Goal: Information Seeking & Learning: Learn about a topic

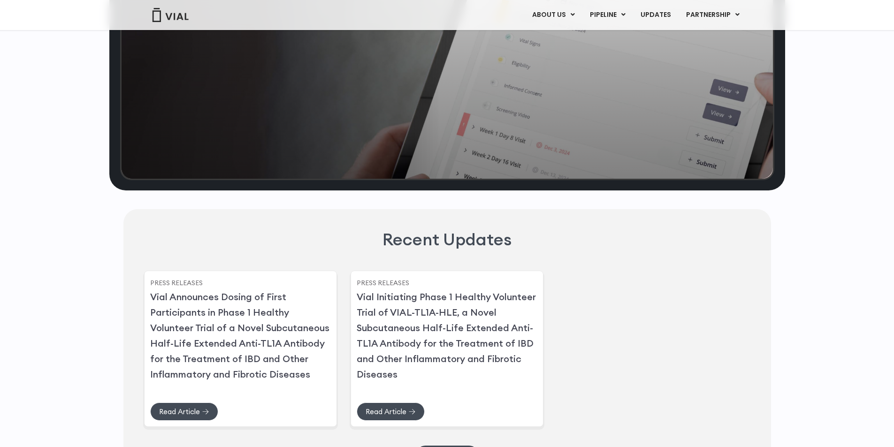
scroll to position [2066, 0]
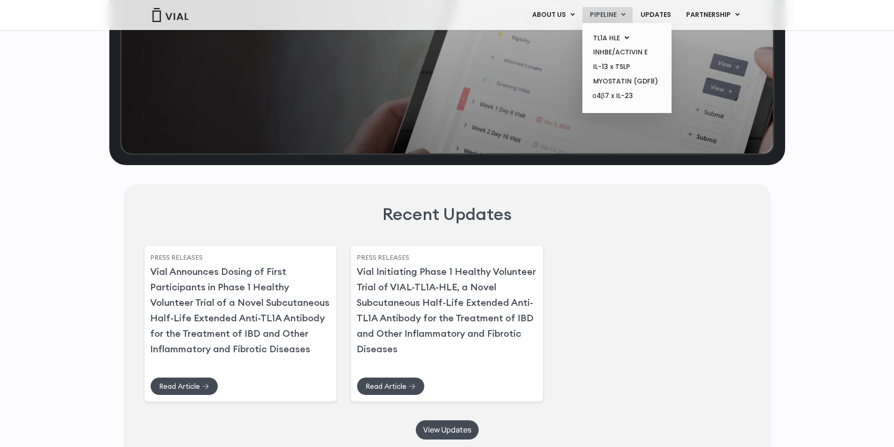
click at [602, 9] on link "PIPELINE" at bounding box center [608, 15] width 50 height 16
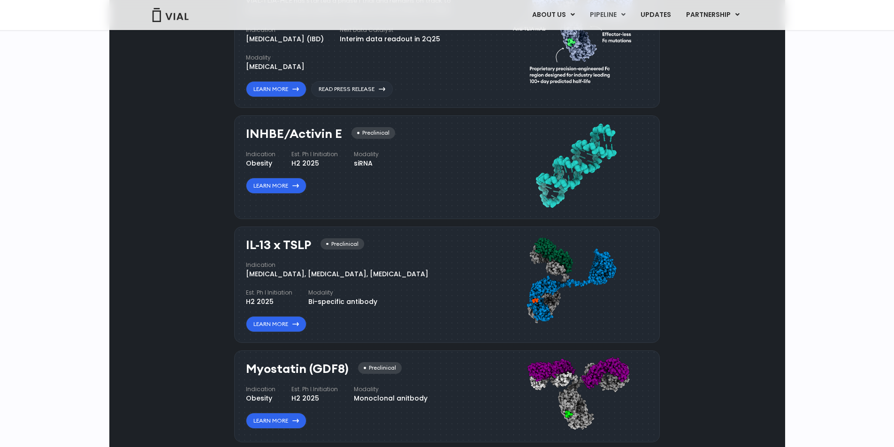
drag, startPoint x: 297, startPoint y: 69, endPoint x: 235, endPoint y: 73, distance: 62.5
click at [235, 73] on div "TL1A HLE Phase I VIAL-TL1A-HLE has started a phase 1 trial and remains on track…" at bounding box center [447, 35] width 426 height 147
copy h3 "TL1A HLE"
drag, startPoint x: 243, startPoint y: 224, endPoint x: 276, endPoint y: 222, distance: 32.5
click at [264, 219] on div "INHBE/Activin E Preclinical Indication Obesity Est. Ph I Initiation H2 2025 Mod…" at bounding box center [447, 166] width 426 height 103
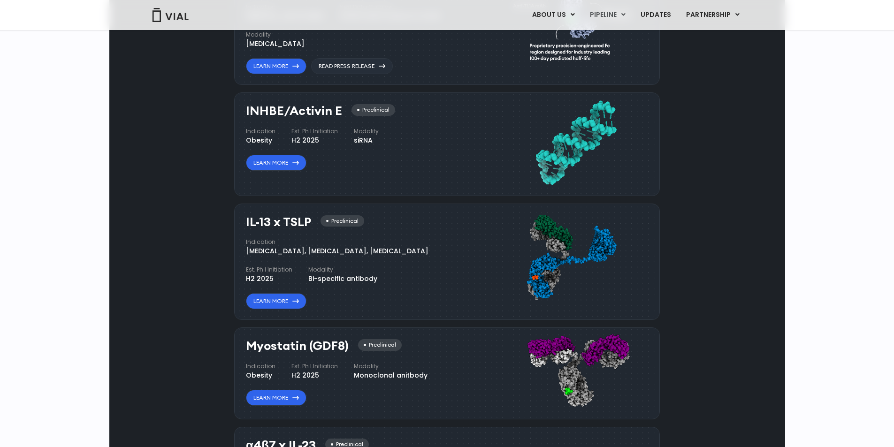
scroll to position [705, 0]
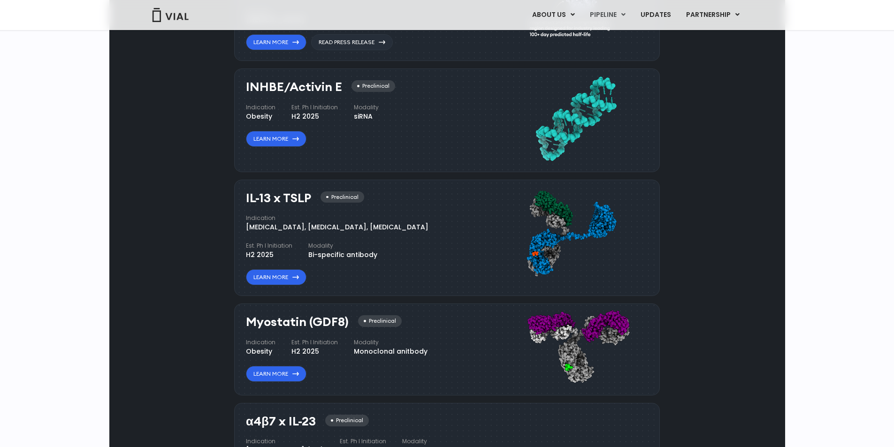
drag, startPoint x: 247, startPoint y: 288, endPoint x: 309, endPoint y: 285, distance: 62.5
click at [309, 205] on h3 "IL-13 x TSLP" at bounding box center [278, 199] width 65 height 14
copy h3 "IL-13 x TSLP"
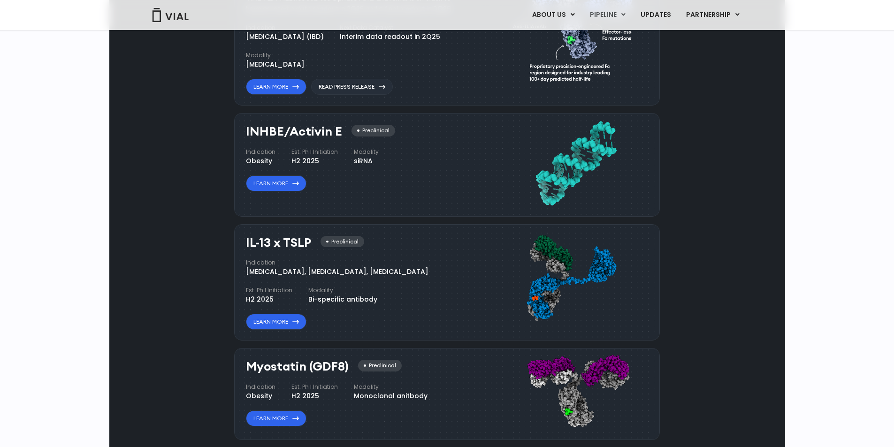
scroll to position [658, 0]
